Goal: Communication & Community: Answer question/provide support

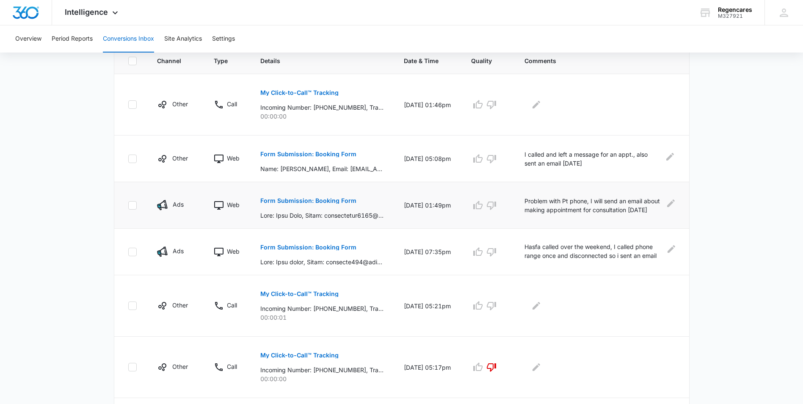
scroll to position [212, 0]
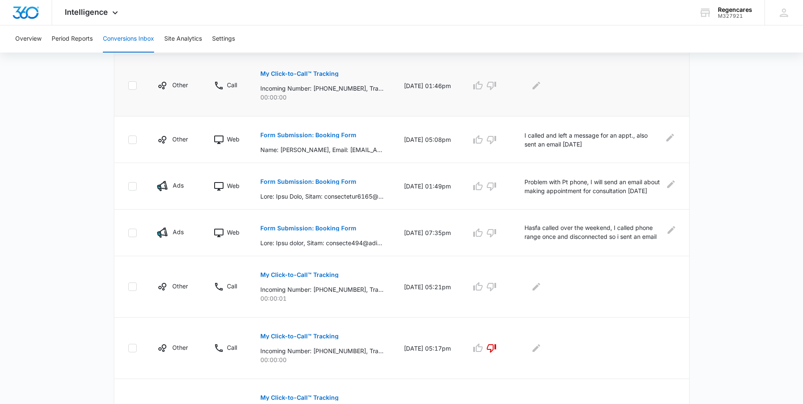
click at [324, 89] on p "Incoming Number: [PHONE_NUMBER], Tracking Number: [PHONE_NUMBER], Ring To: [PHO…" at bounding box center [321, 88] width 123 height 9
drag, startPoint x: 324, startPoint y: 89, endPoint x: 298, endPoint y: 74, distance: 29.9
click at [298, 74] on p "My Click-to-Call™ Tracking" at bounding box center [299, 74] width 78 height 6
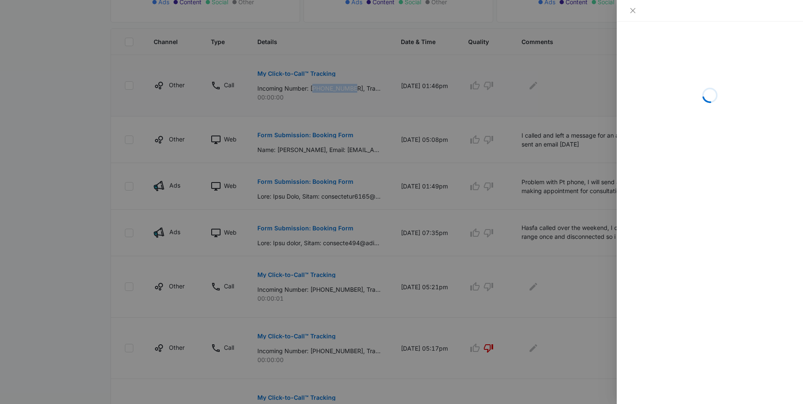
click at [298, 74] on div at bounding box center [401, 202] width 803 height 404
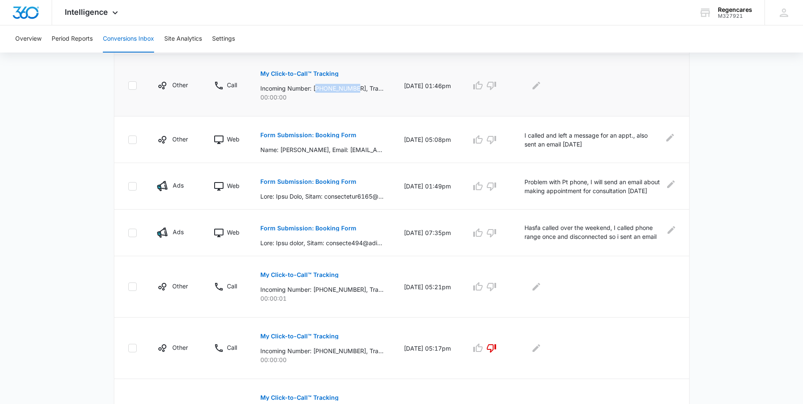
click at [298, 74] on p "My Click-to-Call™ Tracking" at bounding box center [299, 74] width 78 height 6
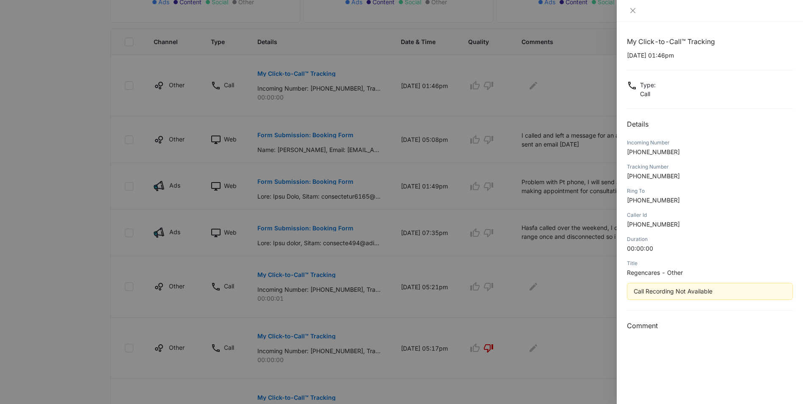
click at [17, 92] on div at bounding box center [401, 202] width 803 height 404
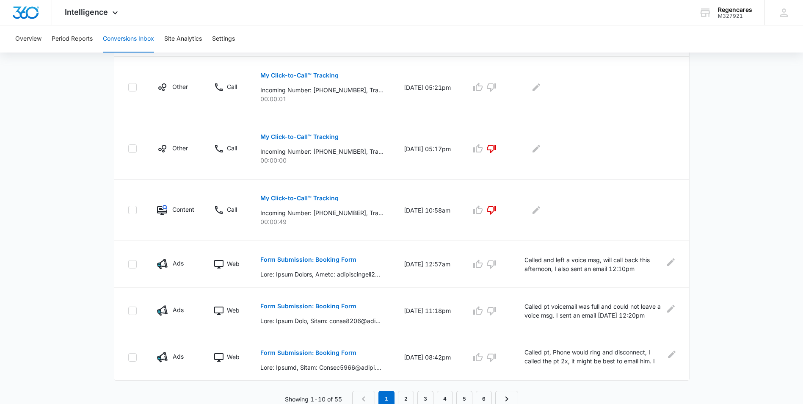
scroll to position [414, 0]
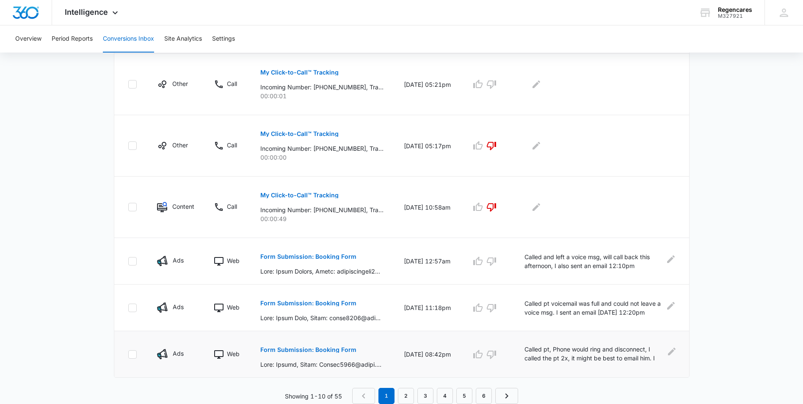
click at [311, 350] on p "Form Submission: Booking Form" at bounding box center [308, 350] width 96 height 6
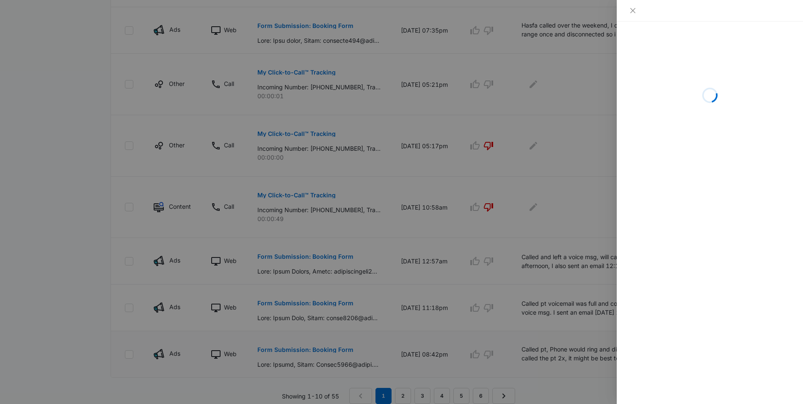
click at [311, 350] on div at bounding box center [401, 202] width 803 height 404
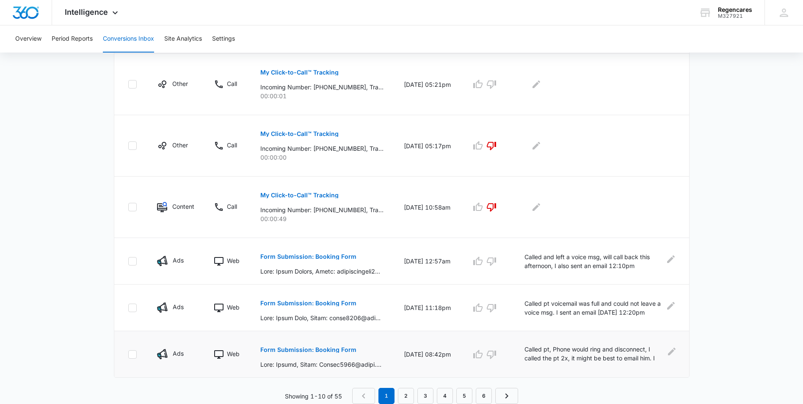
click at [337, 351] on p "Form Submission: Booking Form" at bounding box center [308, 350] width 96 height 6
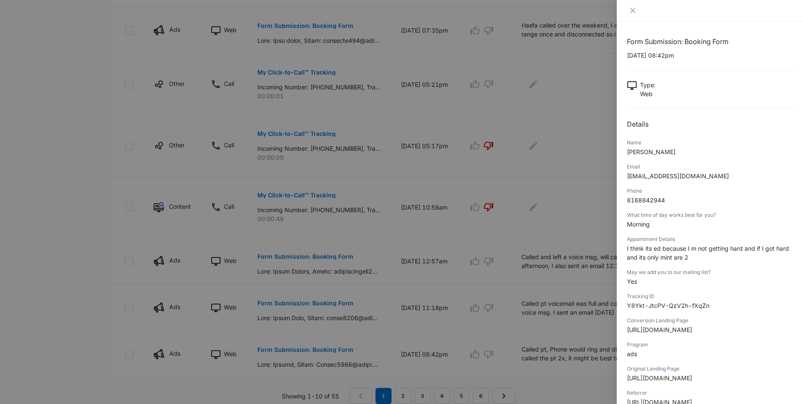
click at [590, 181] on div at bounding box center [401, 202] width 803 height 404
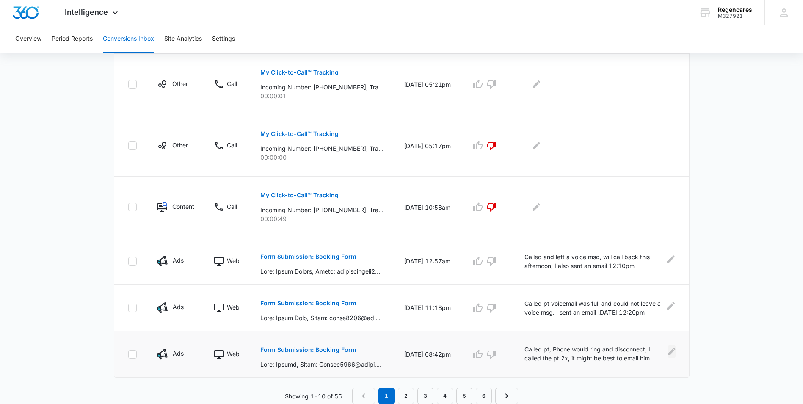
click at [671, 349] on icon "Edit Comments" at bounding box center [672, 351] width 10 height 10
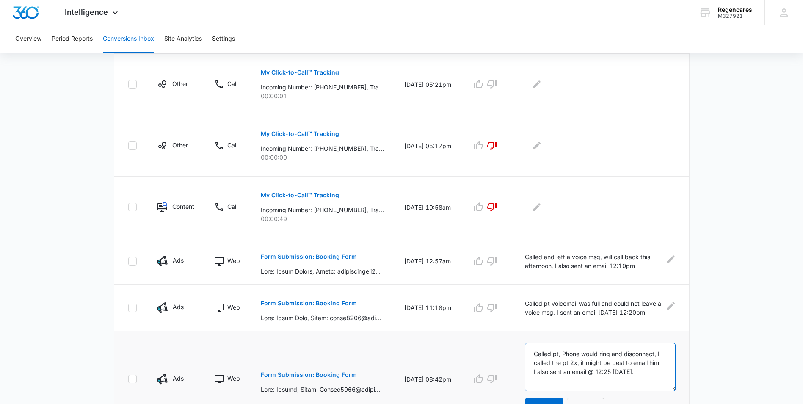
click at [636, 372] on textarea "Called pt, Phone would ring and disconnect, I called the pt 2x, it might be bes…" at bounding box center [600, 367] width 151 height 48
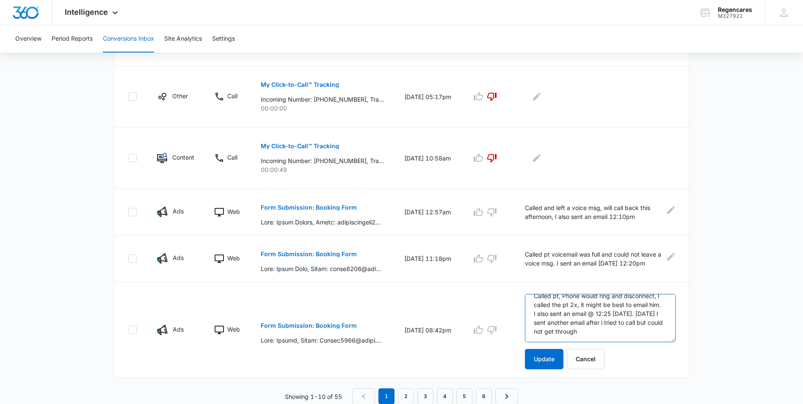
scroll to position [464, 0]
type textarea "Called pt, Phone would ring and disconnect, I called the pt 2x, it might be bes…"
click at [549, 364] on button "Update" at bounding box center [544, 359] width 39 height 20
click at [547, 363] on button "Update" at bounding box center [544, 359] width 39 height 20
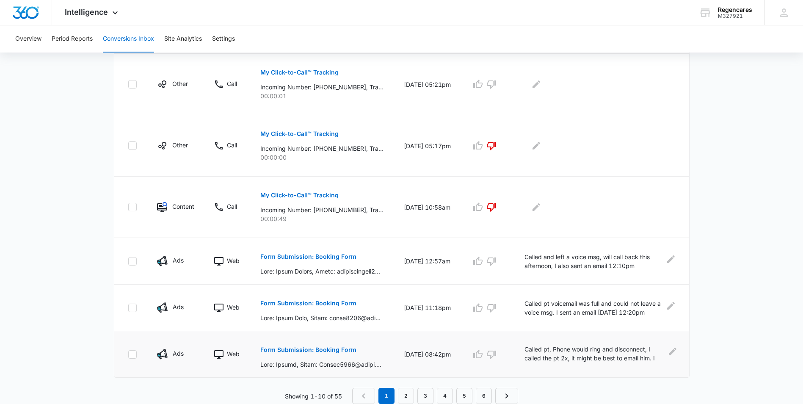
scroll to position [414, 0]
click at [670, 353] on icon "Edit Comments" at bounding box center [673, 352] width 8 height 8
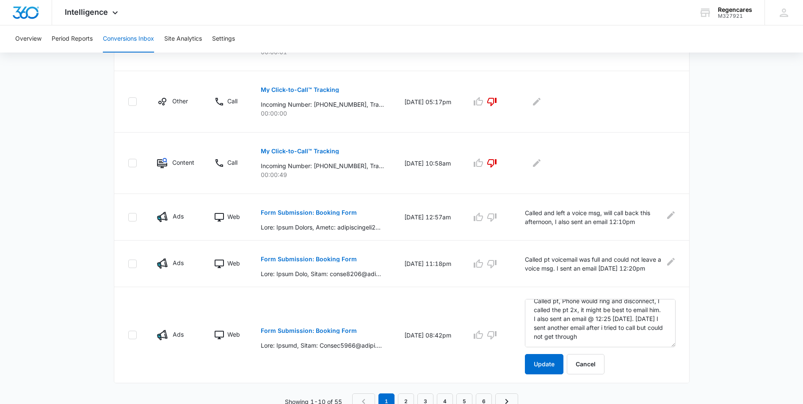
scroll to position [464, 0]
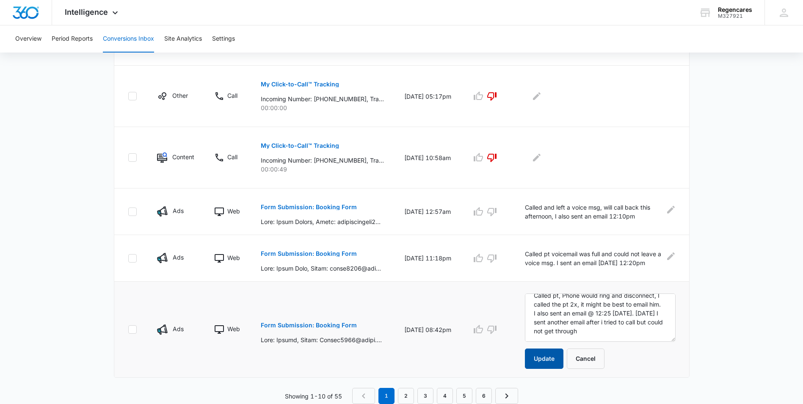
click at [542, 358] on button "Update" at bounding box center [544, 359] width 39 height 20
click at [546, 358] on button "Update" at bounding box center [544, 359] width 39 height 20
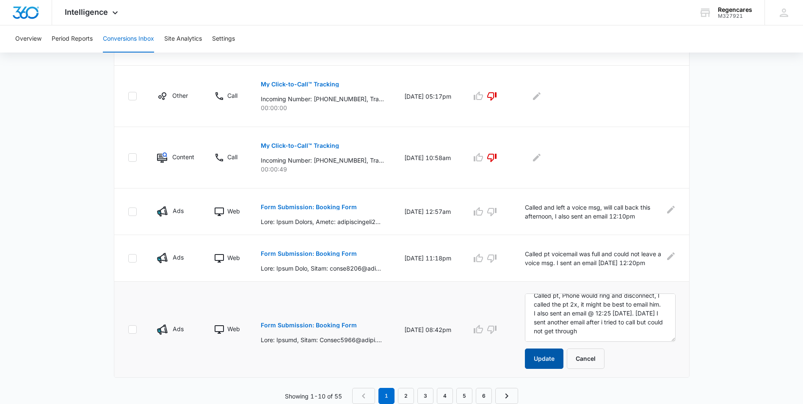
click at [546, 358] on button "Update" at bounding box center [544, 359] width 39 height 20
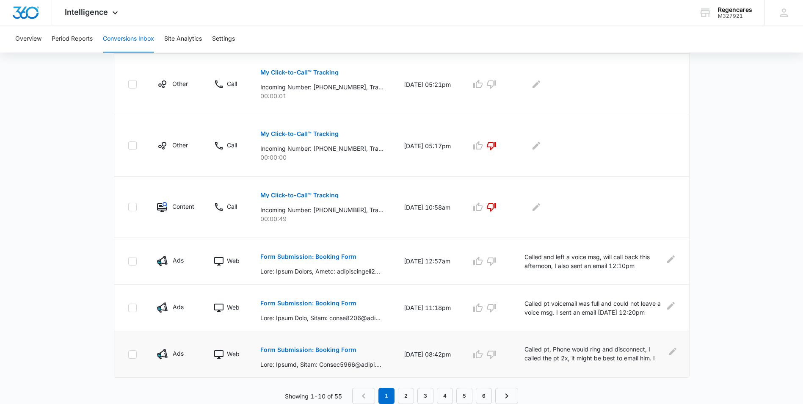
click at [546, 358] on p "Called pt, Phone would ring and disconnect, I called the pt 2x, it might be bes…" at bounding box center [595, 354] width 140 height 19
click at [698, 262] on main "Filters 07/12/2025 08/11/2025 New Conversion Total Conversions: 55 Ads Content …" at bounding box center [401, 25] width 803 height 757
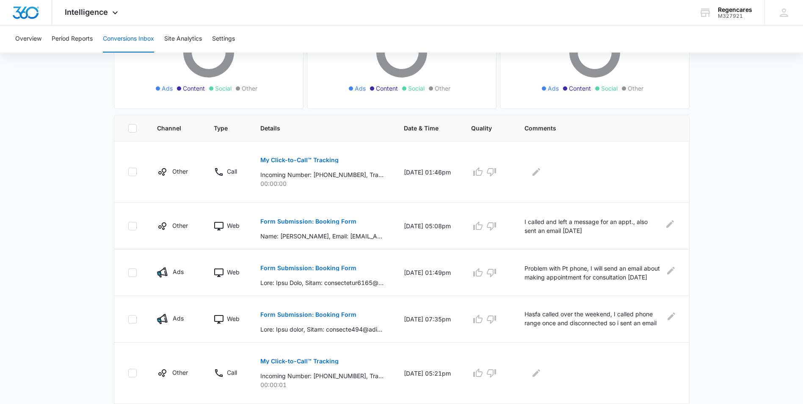
scroll to position [127, 0]
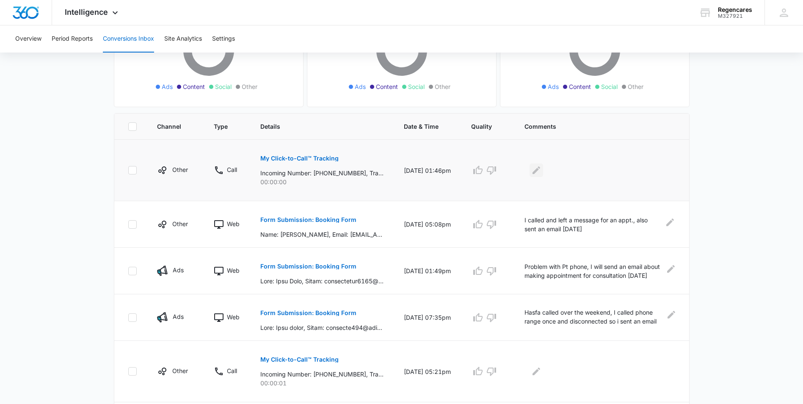
click at [538, 170] on icon "Edit Comments" at bounding box center [537, 170] width 8 height 8
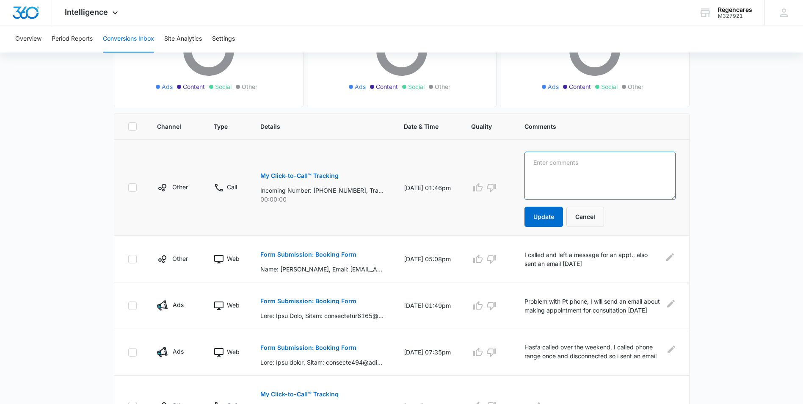
click at [537, 161] on textarea at bounding box center [600, 176] width 151 height 48
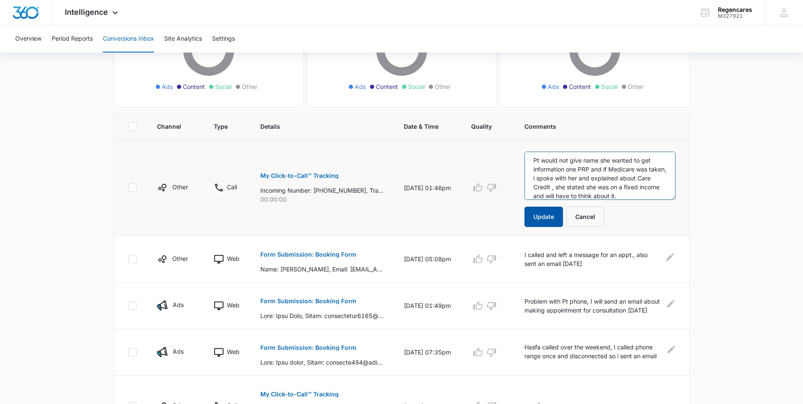
type textarea "Pt would not give name she wanted to get information one PRP and if Medicare wa…"
click at [549, 217] on button "Update" at bounding box center [544, 217] width 39 height 20
click at [492, 191] on icon "button" at bounding box center [492, 188] width 10 height 10
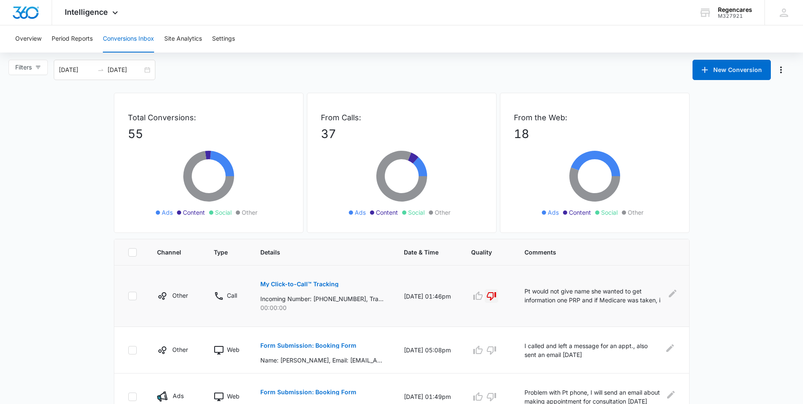
scroll to position [0, 0]
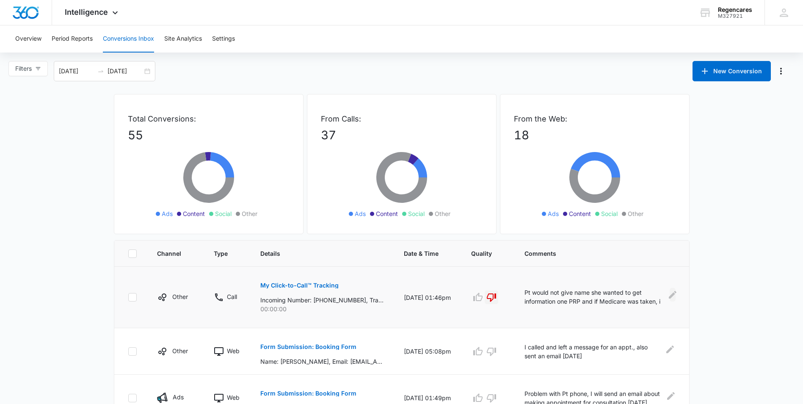
click at [673, 296] on icon "Edit Comments" at bounding box center [673, 295] width 10 height 10
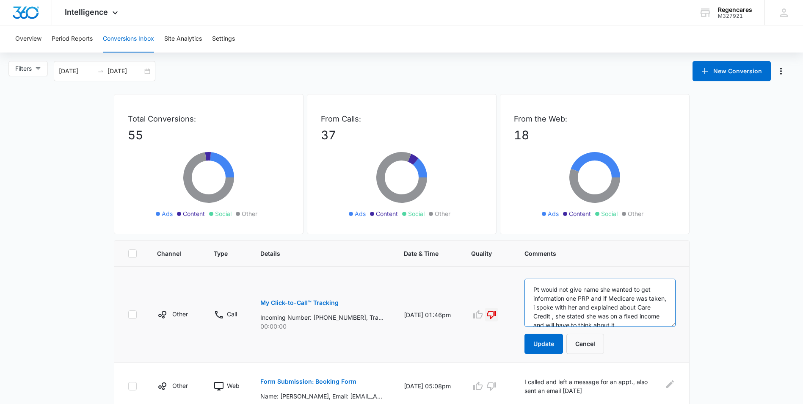
click at [646, 322] on textarea "Pt would not give name she wanted to get information one PRP and if Medicare wa…" at bounding box center [600, 303] width 151 height 48
type textarea "P"
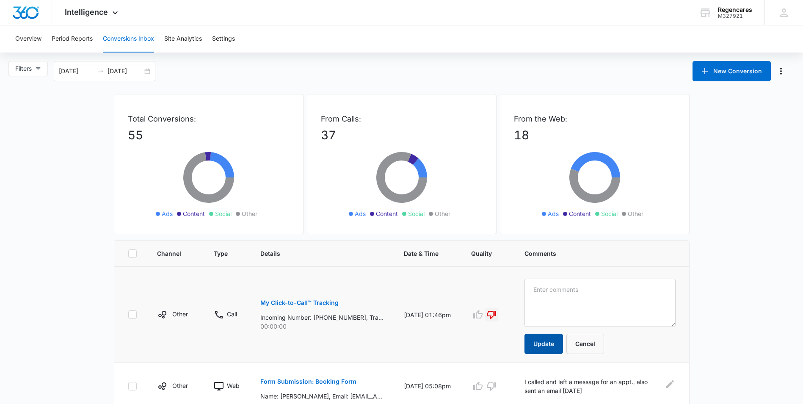
click at [548, 340] on button "Update" at bounding box center [544, 344] width 39 height 20
click at [586, 340] on button "Cancel" at bounding box center [586, 344] width 38 height 20
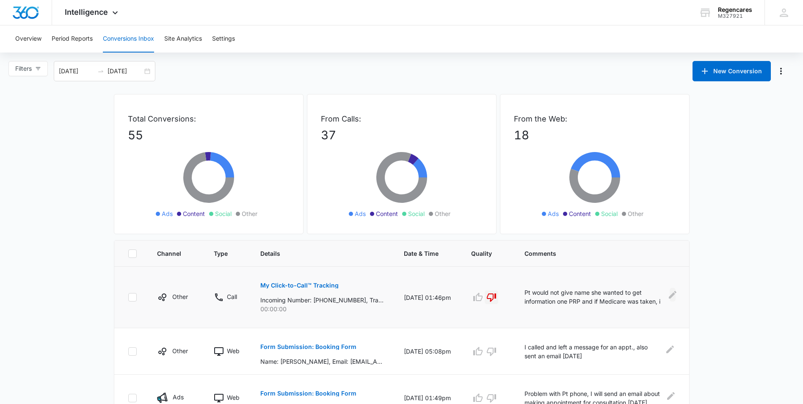
click at [674, 291] on icon "Edit Comments" at bounding box center [673, 295] width 10 height 10
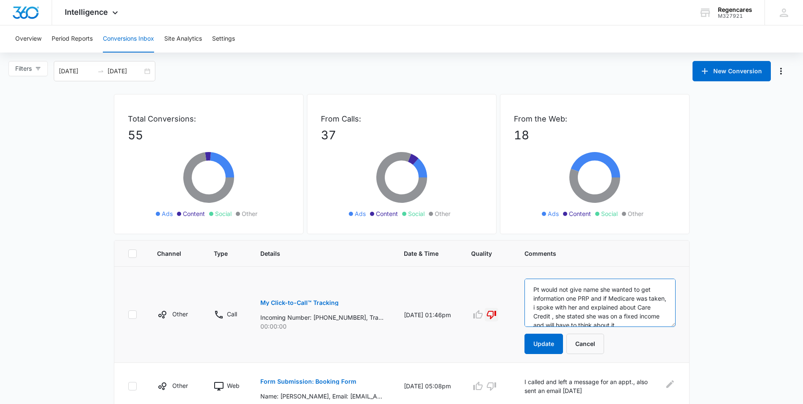
click at [646, 321] on textarea "Pt would not give name she wanted to get information one PRP and if Medicare wa…" at bounding box center [600, 303] width 151 height 48
type textarea "Pt would not give name she wanted to get information one PRP and if Medicare wa…"
